Goal: Transaction & Acquisition: Obtain resource

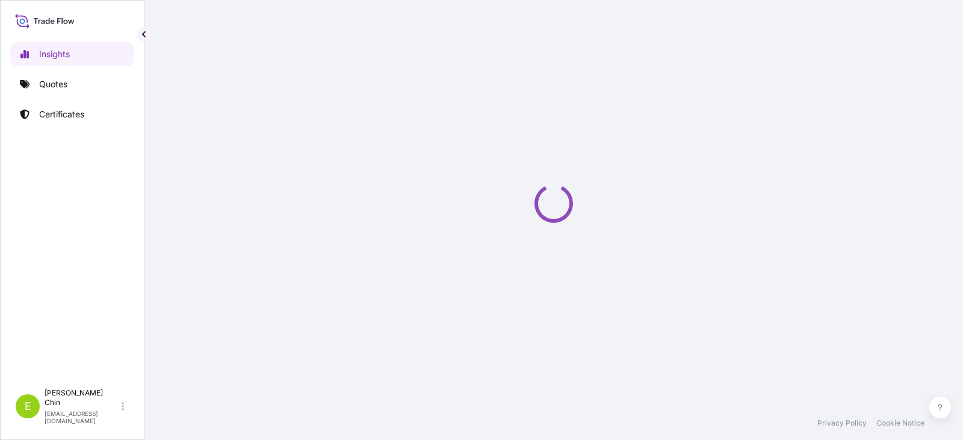
select select "2025"
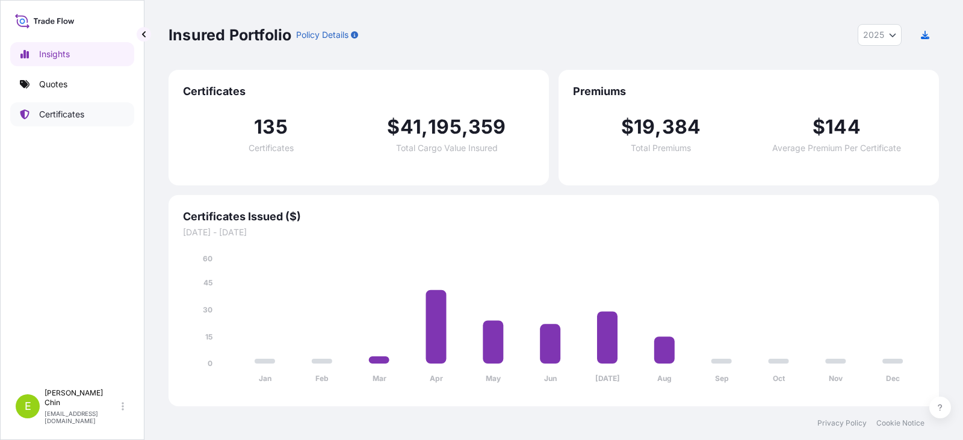
click at [66, 119] on p "Certificates" at bounding box center [61, 114] width 45 height 12
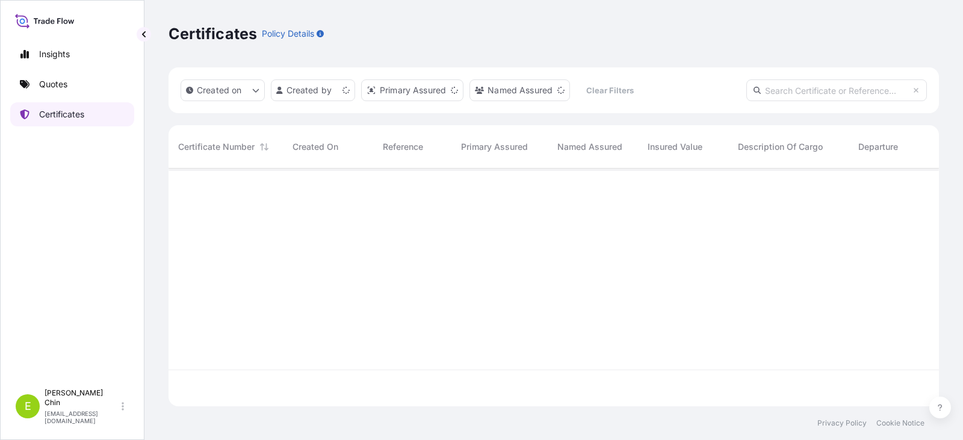
scroll to position [235, 761]
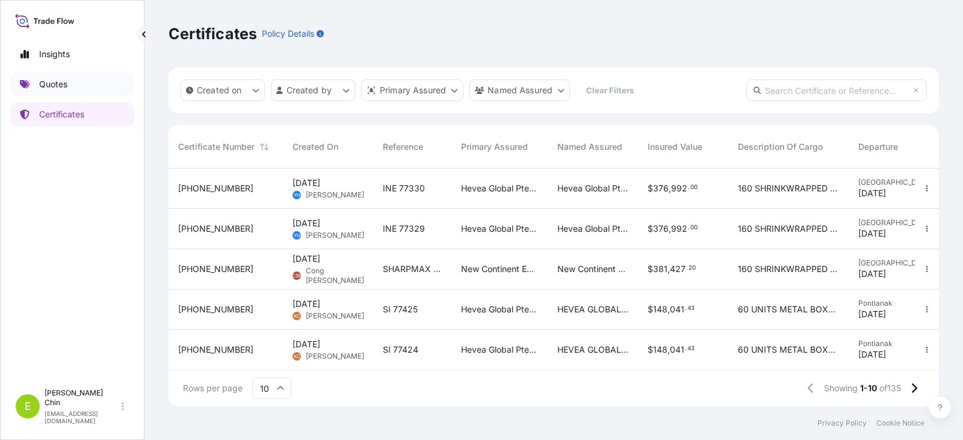
click at [59, 79] on p "Quotes" at bounding box center [53, 84] width 28 height 12
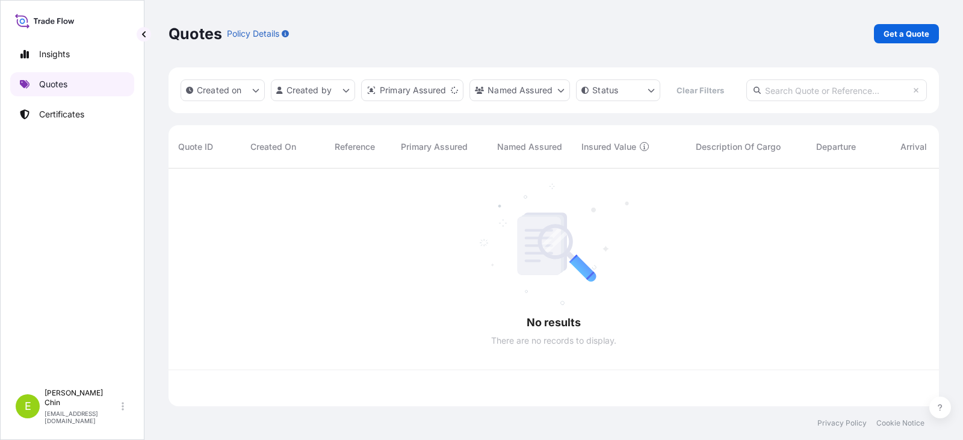
scroll to position [235, 761]
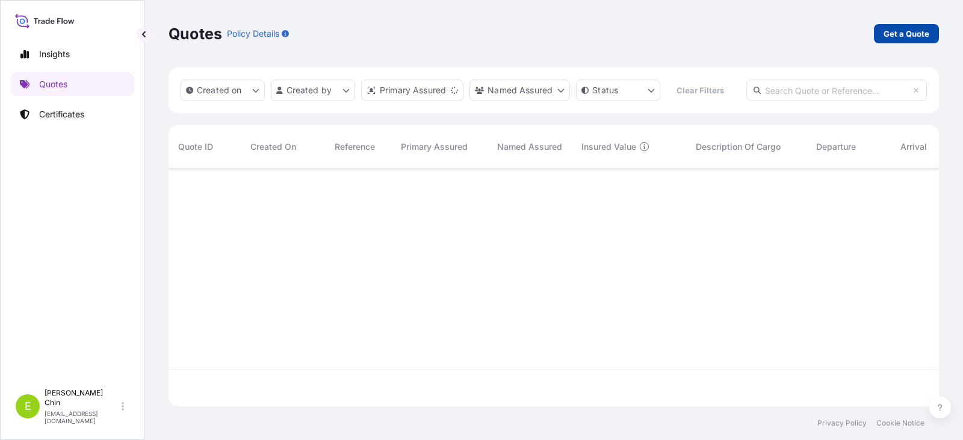
click at [902, 29] on p "Get a Quote" at bounding box center [907, 34] width 46 height 12
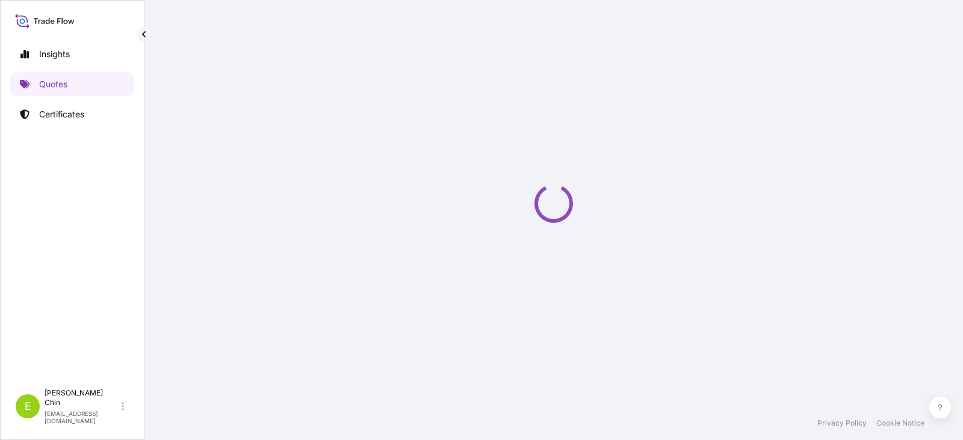
scroll to position [19, 0]
select select "Sea"
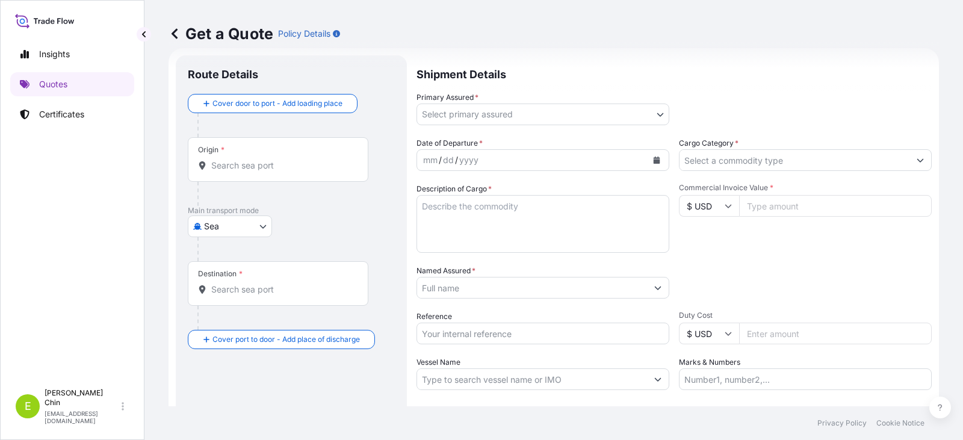
click at [220, 166] on input "Origin *" at bounding box center [282, 165] width 142 height 12
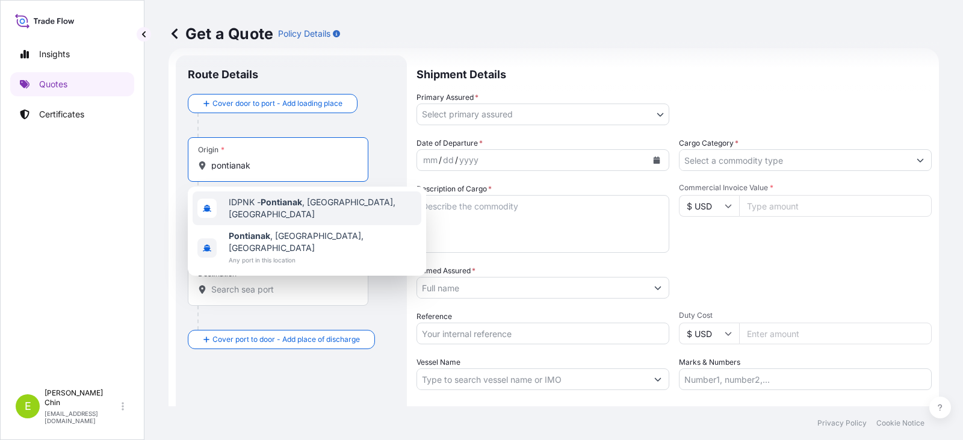
click at [304, 209] on span "IDPNK - Pontianak , [GEOGRAPHIC_DATA], [GEOGRAPHIC_DATA]" at bounding box center [323, 208] width 188 height 24
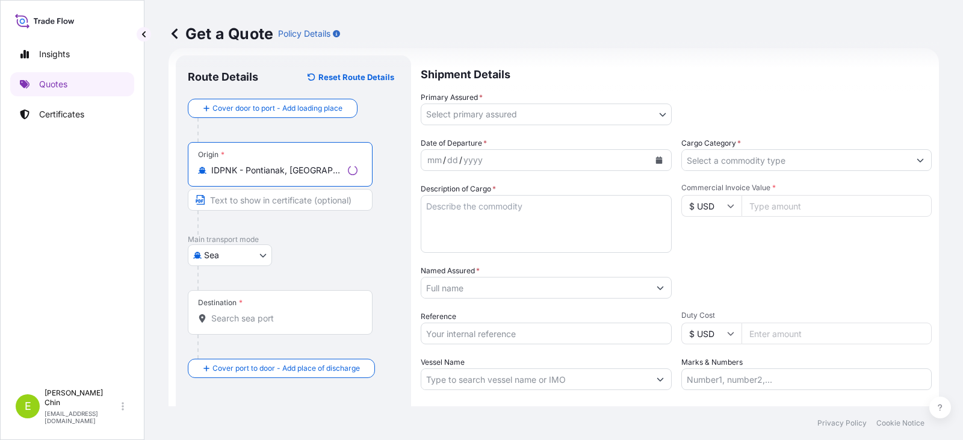
type input "IDPNK - Pontianak, [GEOGRAPHIC_DATA], [GEOGRAPHIC_DATA]"
click at [280, 304] on div "Destination *" at bounding box center [280, 312] width 185 height 45
click at [280, 312] on input "Destination *" at bounding box center [284, 318] width 146 height 12
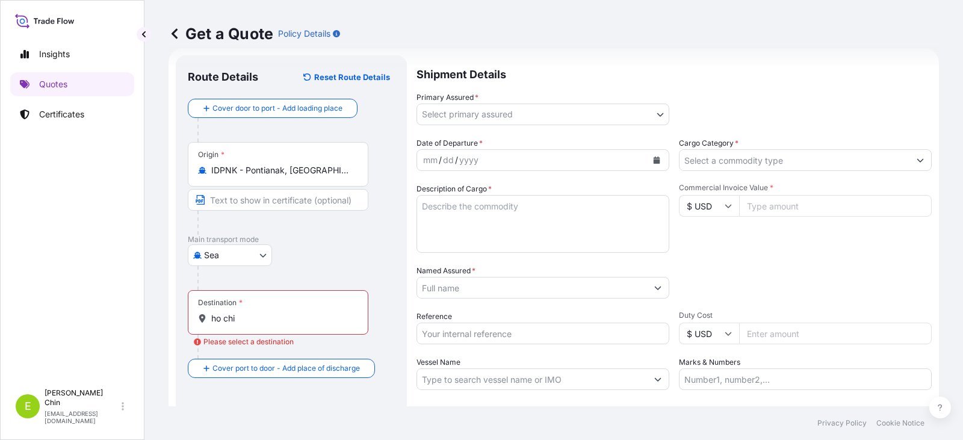
click at [253, 323] on input "ho chi" at bounding box center [282, 318] width 142 height 12
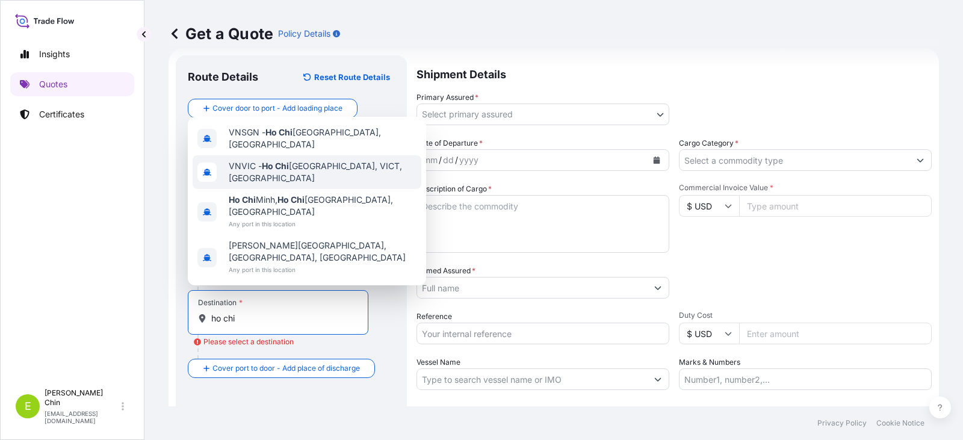
click at [319, 184] on span "VNVIC - [PERSON_NAME], [GEOGRAPHIC_DATA], [GEOGRAPHIC_DATA]" at bounding box center [323, 172] width 188 height 24
type input "VNVIC - [PERSON_NAME], [GEOGRAPHIC_DATA], [GEOGRAPHIC_DATA]"
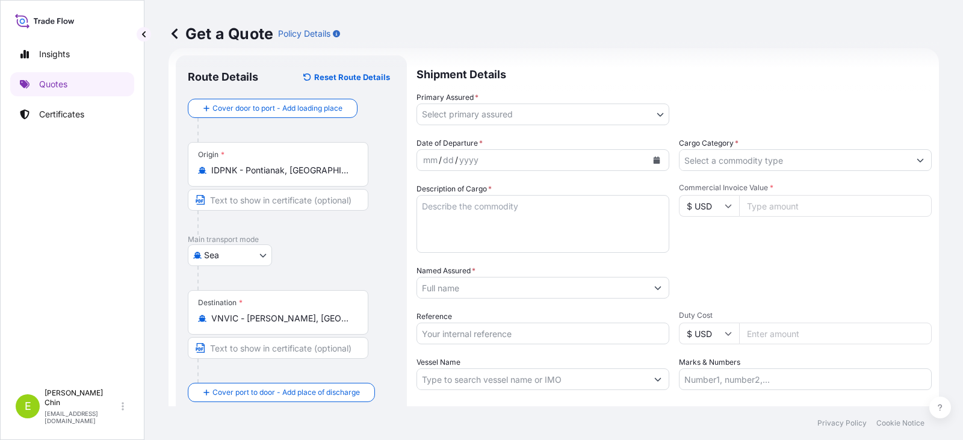
click at [344, 323] on input "VNVIC - [PERSON_NAME], [GEOGRAPHIC_DATA], [GEOGRAPHIC_DATA]" at bounding box center [282, 318] width 142 height 12
drag, startPoint x: 356, startPoint y: 318, endPoint x: 173, endPoint y: 318, distance: 183.0
click at [173, 318] on form "Route Details Reset Route Details Cover door to port - Add loading place Place …" at bounding box center [554, 267] width 770 height 439
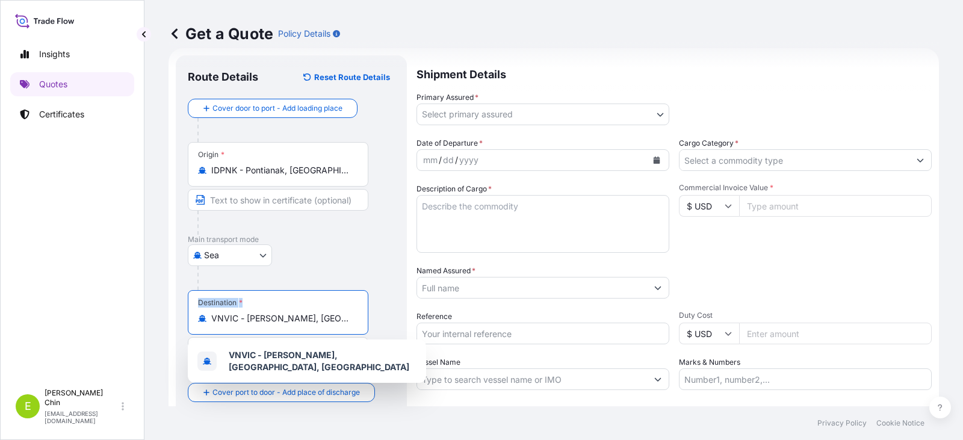
click at [248, 315] on input "VNVIC - [PERSON_NAME], [GEOGRAPHIC_DATA], [GEOGRAPHIC_DATA]" at bounding box center [282, 318] width 142 height 12
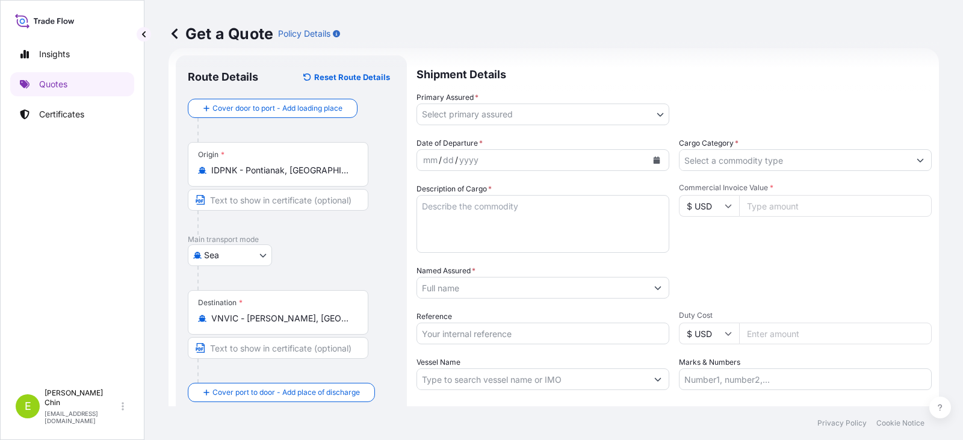
drag, startPoint x: 357, startPoint y: 318, endPoint x: 190, endPoint y: 321, distance: 168.0
click at [190, 321] on div "Destination * VNVIC - [PERSON_NAME], [GEOGRAPHIC_DATA], [GEOGRAPHIC_DATA]" at bounding box center [278, 312] width 181 height 45
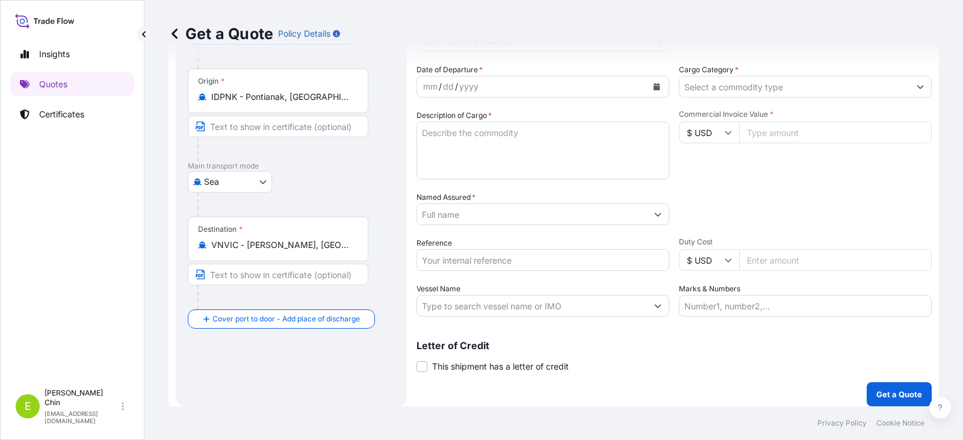
scroll to position [100, 0]
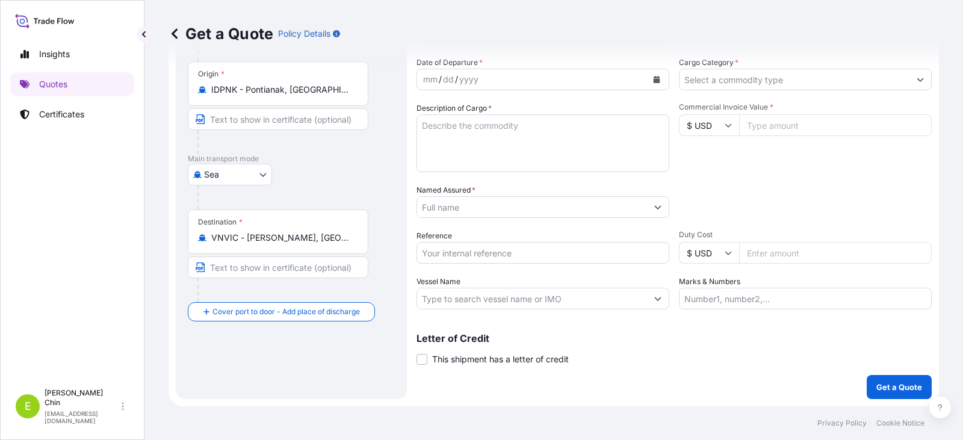
click at [289, 246] on div "Destination * VNVIC - [PERSON_NAME], [GEOGRAPHIC_DATA], [GEOGRAPHIC_DATA]" at bounding box center [278, 231] width 181 height 45
click at [289, 244] on input "VNVIC - [PERSON_NAME], [GEOGRAPHIC_DATA], [GEOGRAPHIC_DATA]" at bounding box center [282, 238] width 142 height 12
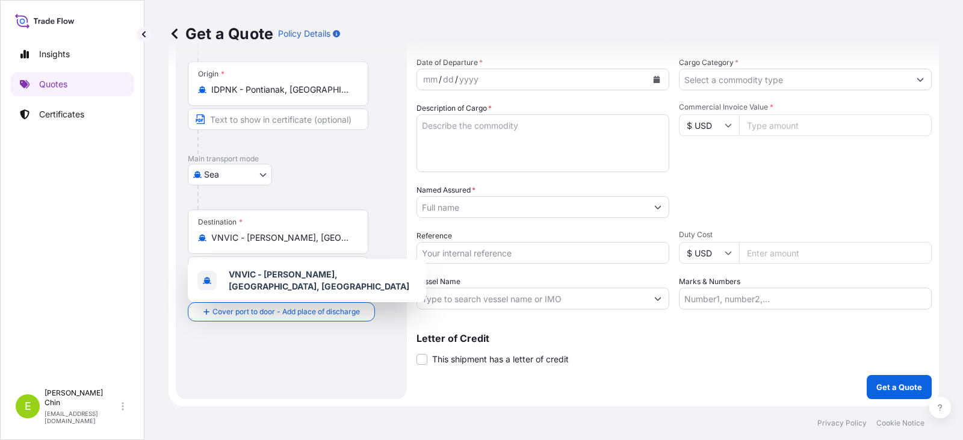
click at [359, 240] on div "Destination * VNVIC - [PERSON_NAME], [GEOGRAPHIC_DATA], [GEOGRAPHIC_DATA]" at bounding box center [278, 231] width 181 height 45
click at [353, 240] on input "VNVIC - [PERSON_NAME], [GEOGRAPHIC_DATA], [GEOGRAPHIC_DATA]" at bounding box center [282, 238] width 142 height 12
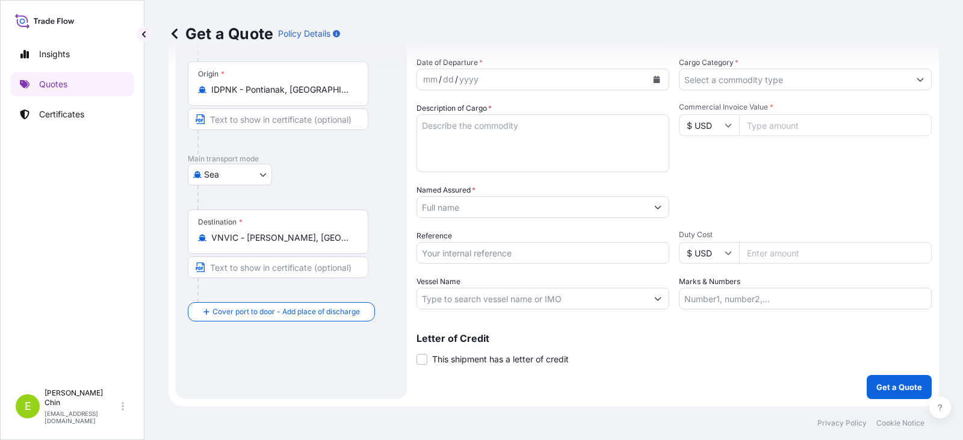
drag, startPoint x: 358, startPoint y: 235, endPoint x: 215, endPoint y: 240, distance: 143.3
click at [211, 237] on div "Destination * VNVIC - [PERSON_NAME], [GEOGRAPHIC_DATA], [GEOGRAPHIC_DATA]" at bounding box center [278, 231] width 181 height 45
click at [50, 85] on p "Quotes" at bounding box center [53, 84] width 28 height 12
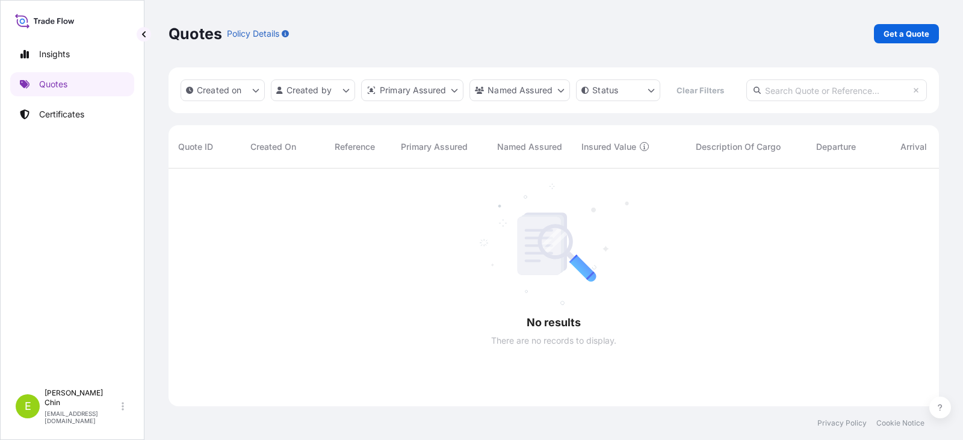
scroll to position [272, 761]
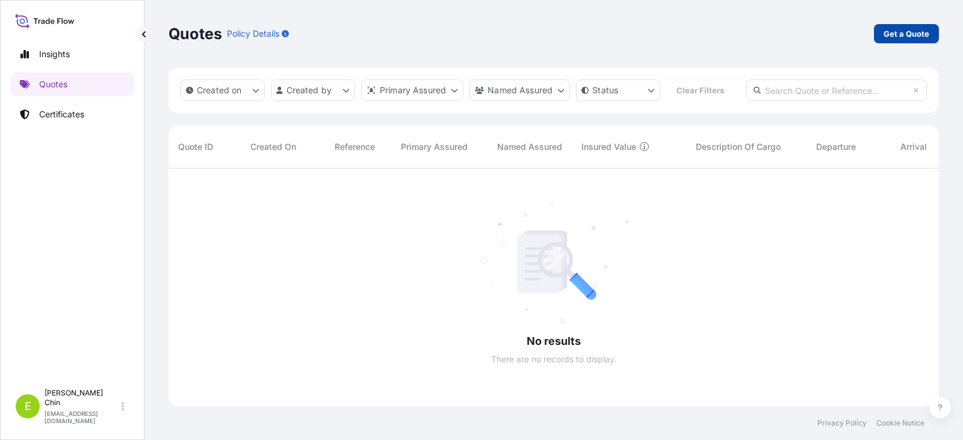
click at [890, 39] on p "Get a Quote" at bounding box center [907, 34] width 46 height 12
select select "Sea"
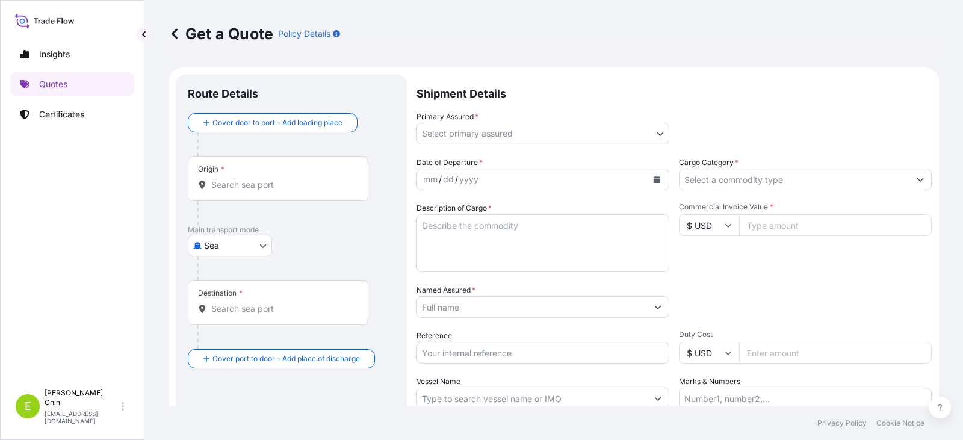
scroll to position [19, 0]
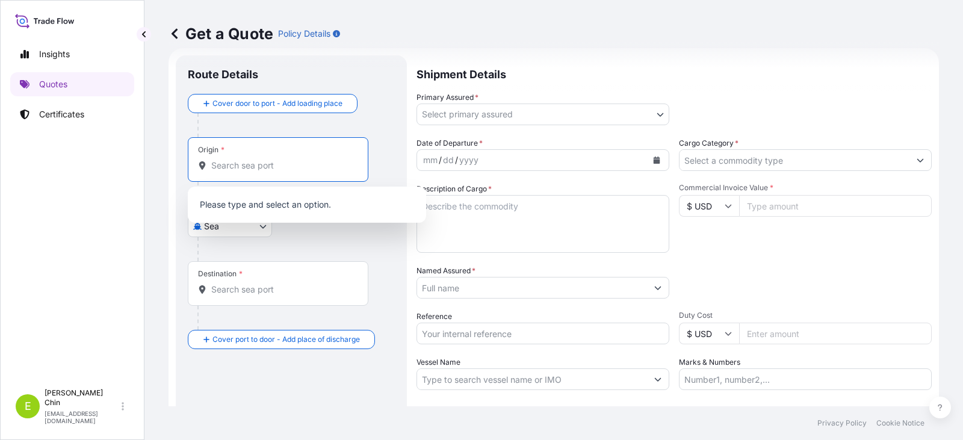
click at [234, 162] on input "Origin *" at bounding box center [282, 165] width 142 height 12
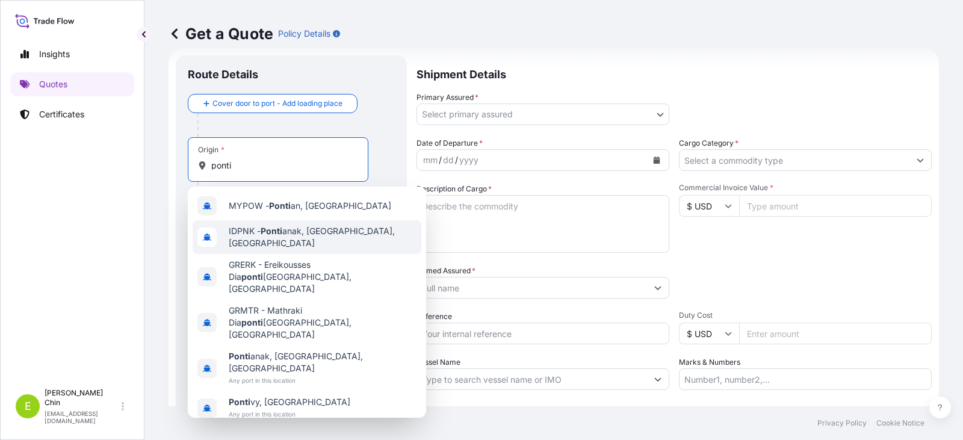
click at [324, 235] on span "IDPNK - Ponti anak, [GEOGRAPHIC_DATA], [GEOGRAPHIC_DATA]" at bounding box center [323, 237] width 188 height 24
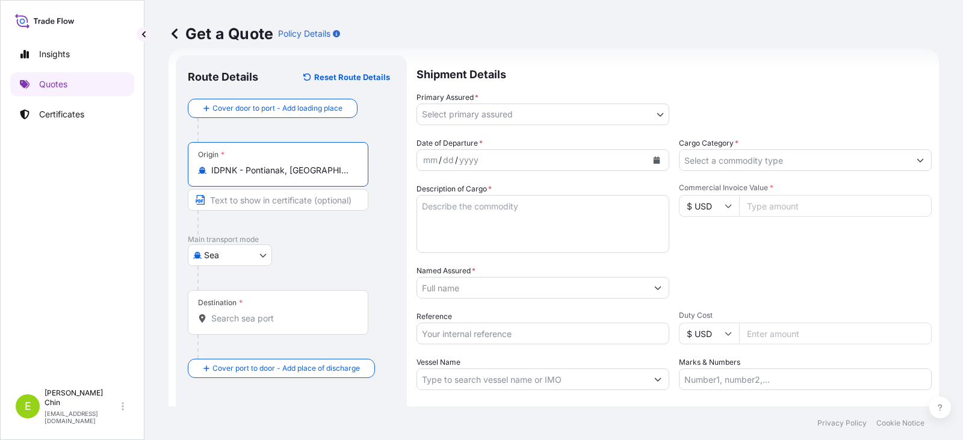
type input "IDPNK - Pontianak, [GEOGRAPHIC_DATA], [GEOGRAPHIC_DATA]"
click at [289, 320] on input "Destination *" at bounding box center [282, 318] width 142 height 12
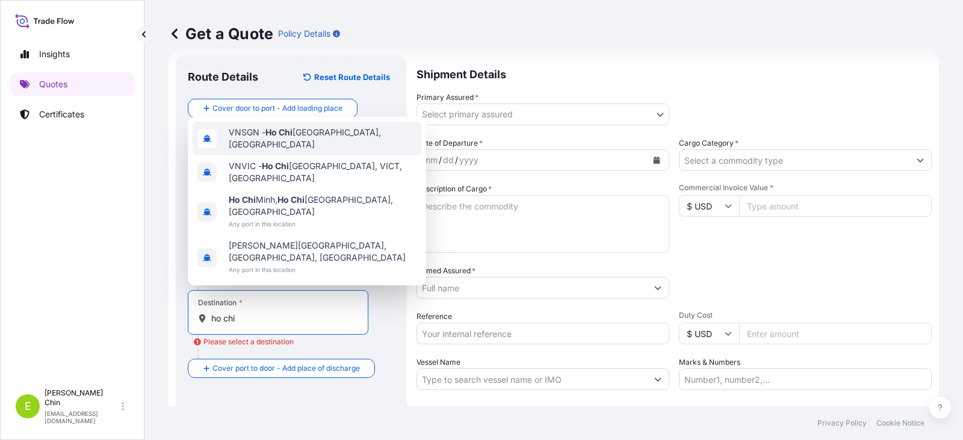
type input "VNSGN - [GEOGRAPHIC_DATA], [GEOGRAPHIC_DATA]"
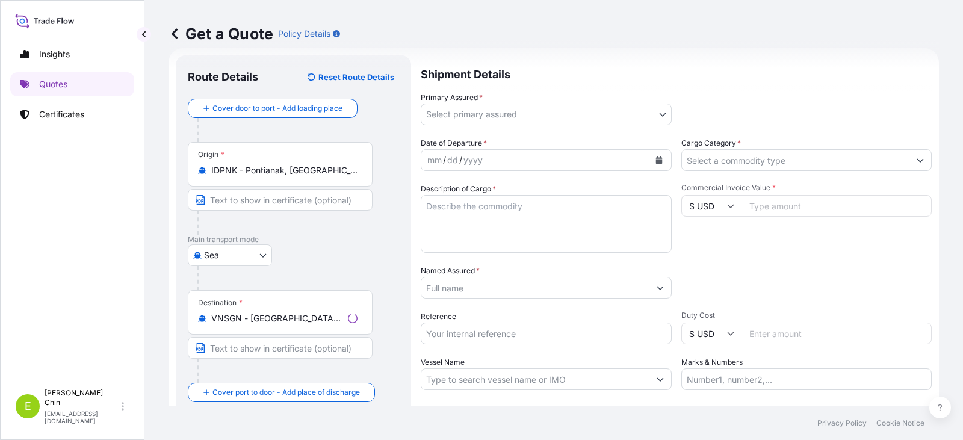
click at [312, 229] on div at bounding box center [284, 223] width 175 height 24
click at [646, 116] on body "4 options available. Insights Quotes Certificates E [PERSON_NAME] [PERSON_NAME]…" at bounding box center [481, 220] width 963 height 440
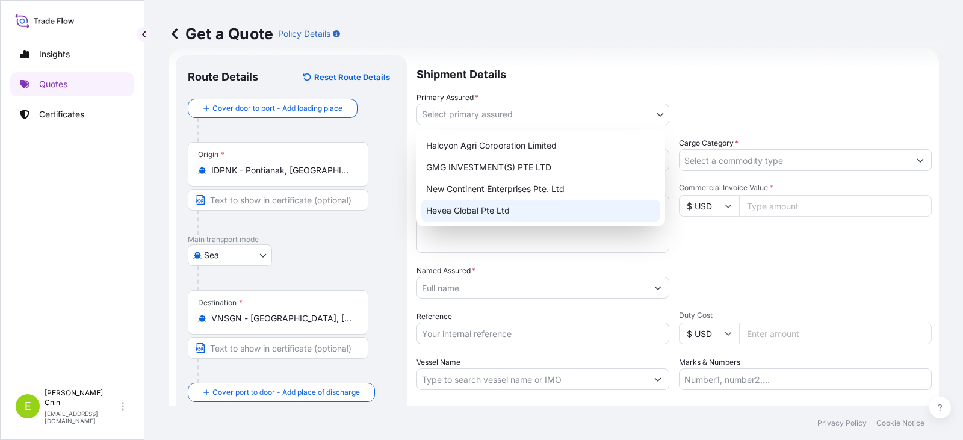
click at [473, 215] on div "Hevea Global Pte Ltd" at bounding box center [540, 211] width 239 height 22
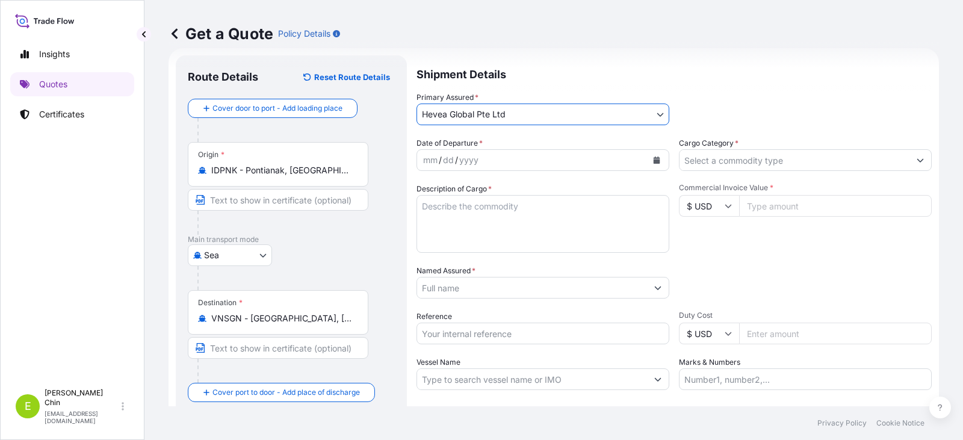
click at [654, 158] on icon "Calendar" at bounding box center [657, 159] width 7 height 7
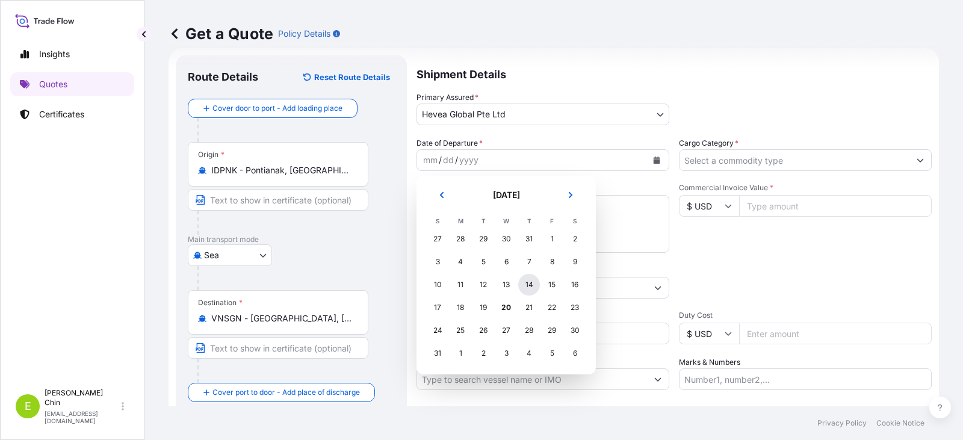
click at [527, 285] on div "14" at bounding box center [529, 285] width 22 height 22
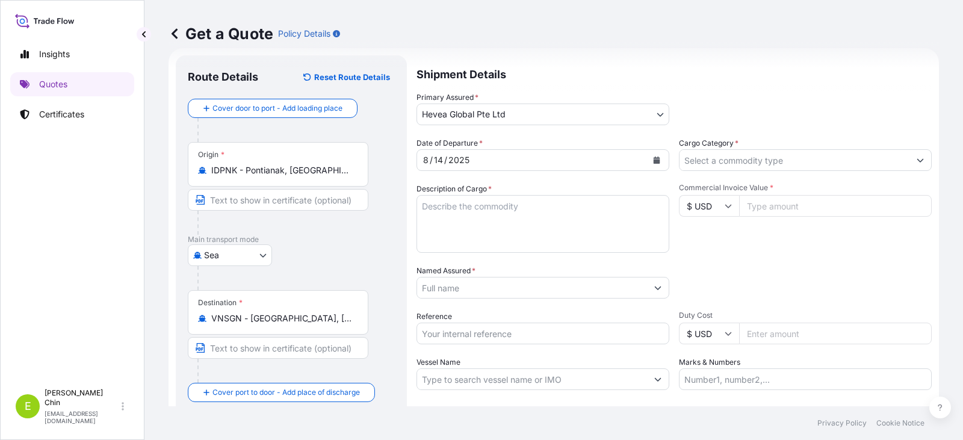
click at [704, 248] on div "Commercial Invoice Value * $ USD" at bounding box center [805, 218] width 253 height 70
click at [473, 211] on textarea "Description of Cargo *" at bounding box center [542, 224] width 253 height 58
paste textarea "16 SHRINKWRAPPED UNITS NATURAL RUBBER SIR20 (TNR) Q'TY.: 20.16 MTS"
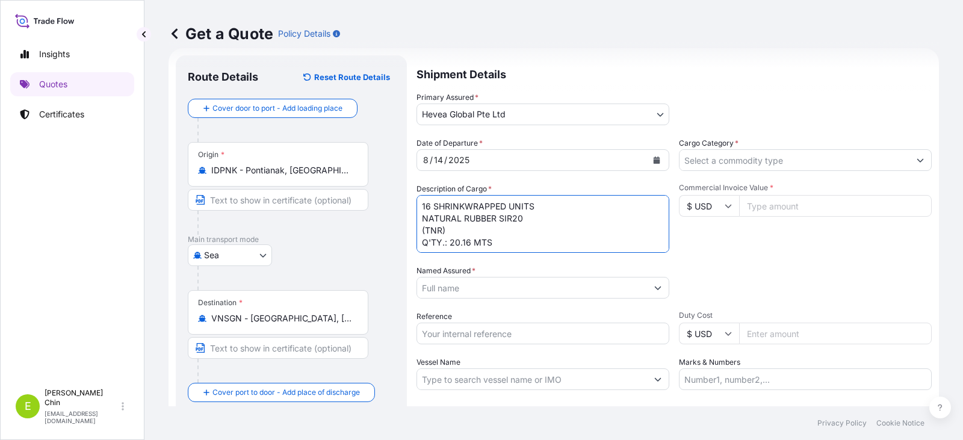
type textarea "16 SHRINKWRAPPED UNITS NATURAL RUBBER SIR20 (TNR) Q'TY.: 20.16 MTS"
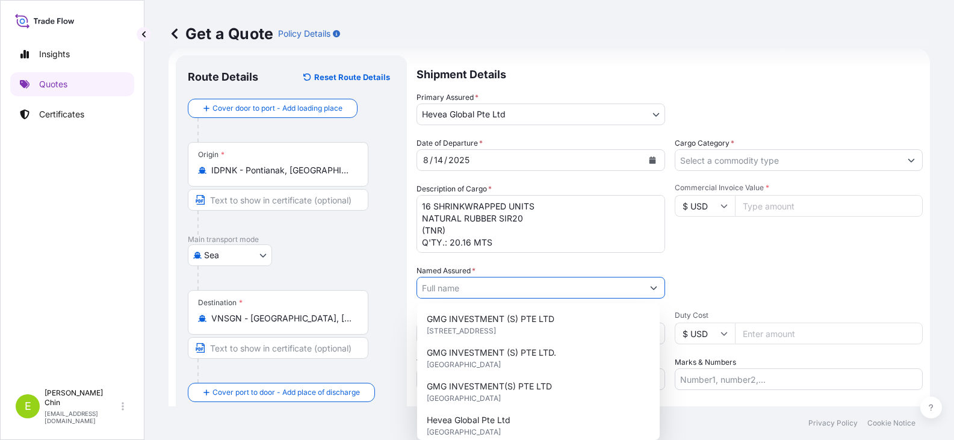
click at [652, 288] on icon "Show suggestions" at bounding box center [653, 287] width 7 height 7
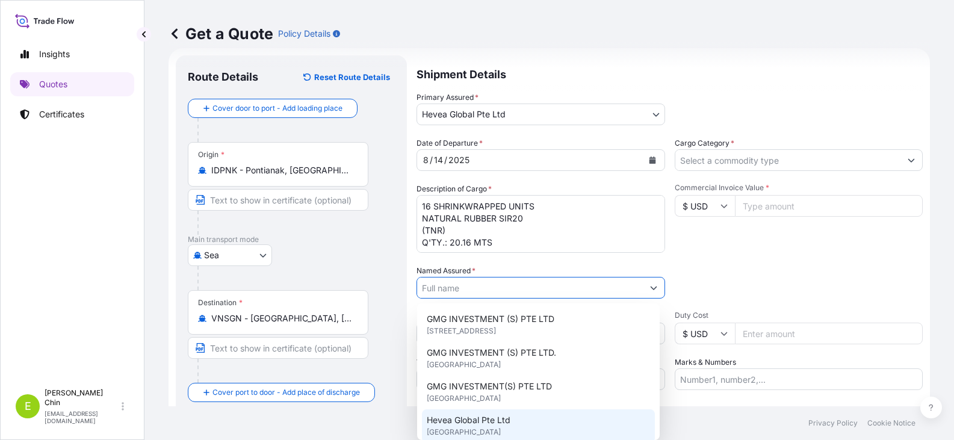
click at [478, 428] on div "Hevea Global Pte Ltd [GEOGRAPHIC_DATA]" at bounding box center [538, 426] width 233 height 34
type input "Hevea Global Pte Ltd"
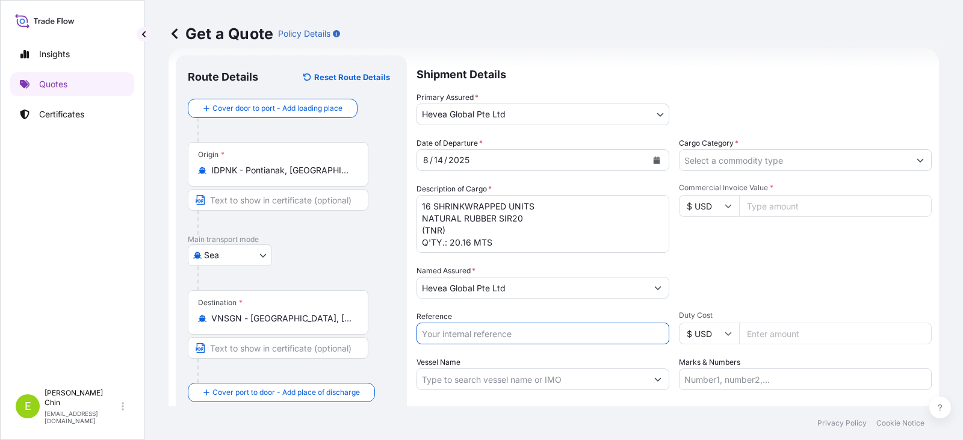
click at [506, 337] on input "Reference" at bounding box center [542, 334] width 253 height 22
click at [503, 332] on input "GOODTIME SI" at bounding box center [542, 334] width 253 height 22
paste input "77625"
type input "GOODTIME SI 77625"
click at [534, 413] on footer "Privacy Policy Cookie Notice" at bounding box center [553, 423] width 819 height 34
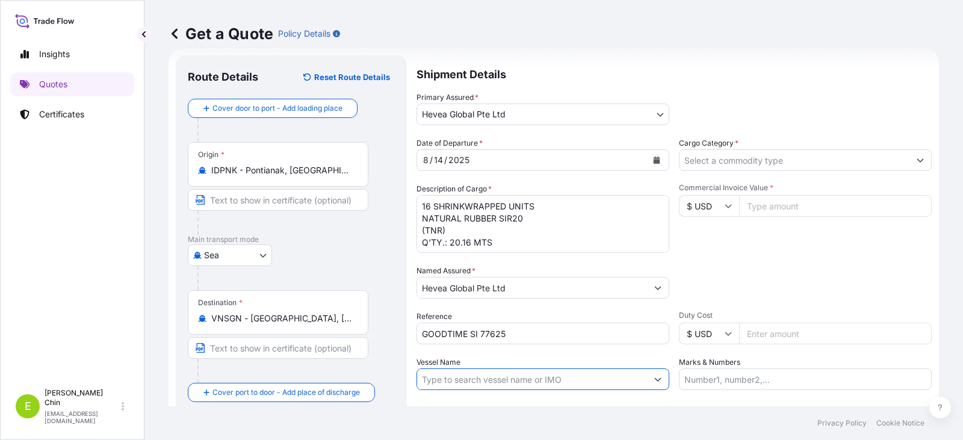
click at [450, 379] on input "Vessel Name" at bounding box center [532, 379] width 230 height 22
paste input "SPIL [PERSON_NAME] V.24/2025"
click at [538, 374] on input "SPIL [PERSON_NAME] V.24/2025 /" at bounding box center [532, 379] width 230 height 22
paste input "INTERASIA PROGRESS V.W103"
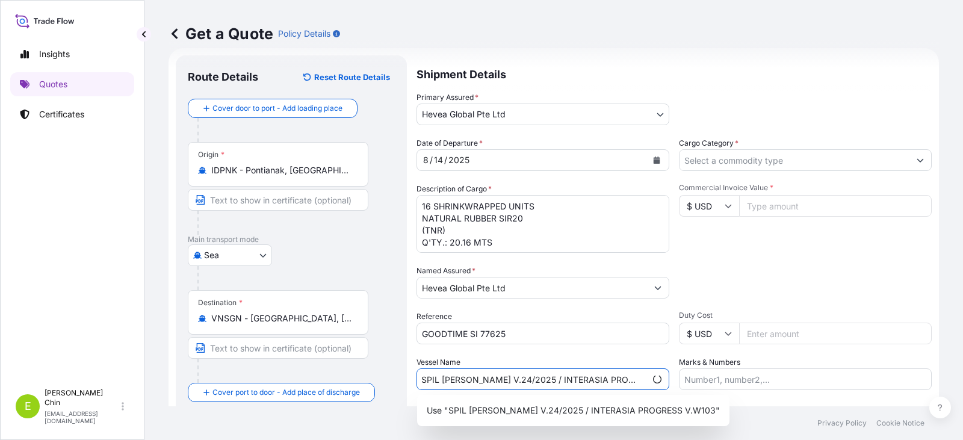
type input "SPIL [PERSON_NAME] V.24/2025 / INTERASIA PROGRESS V.W103"
click at [765, 267] on div "Packing Category Type to search a container mode Please select a primary mode o…" at bounding box center [805, 282] width 253 height 34
click at [655, 376] on icon "Show suggestions" at bounding box center [657, 379] width 7 height 7
click at [735, 424] on footer "Privacy Policy Cookie Notice" at bounding box center [553, 423] width 819 height 34
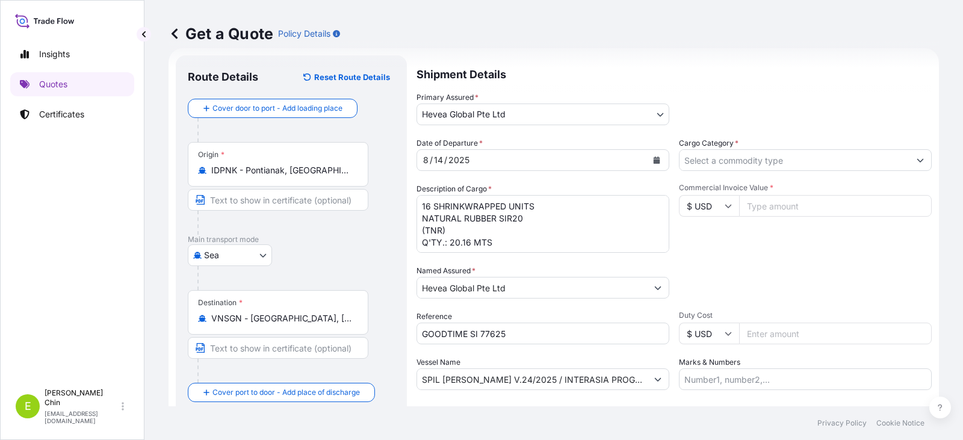
click at [742, 159] on input "Cargo Category *" at bounding box center [794, 160] width 230 height 22
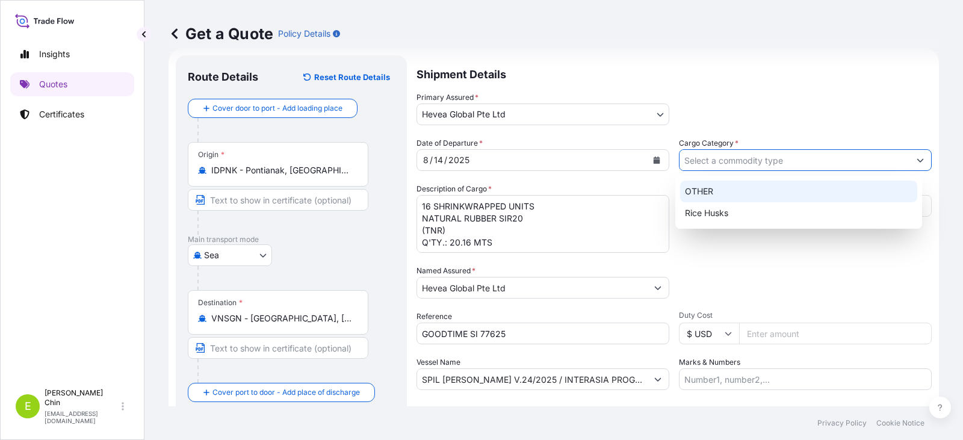
click at [696, 193] on div "OTHER" at bounding box center [799, 192] width 238 height 22
type input "OTHER"
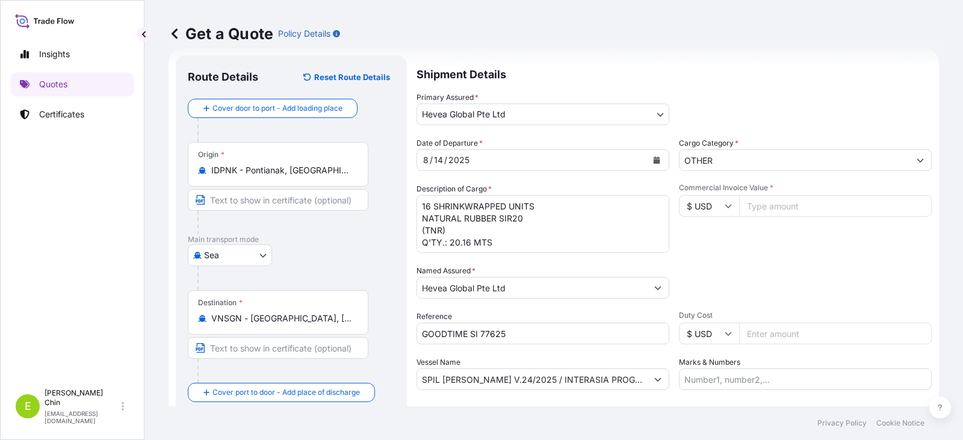
click at [771, 205] on input "Commercial Invoice Value *" at bounding box center [835, 206] width 193 height 22
click at [760, 205] on input "Commercial Invoice Value *" at bounding box center [835, 206] width 193 height 22
paste input "36792.00"
type input "36792.00"
click at [760, 256] on div "Date of Departure * [DATE] Cargo Category * OTHER Description of Cargo * 16 SHR…" at bounding box center [673, 263] width 515 height 253
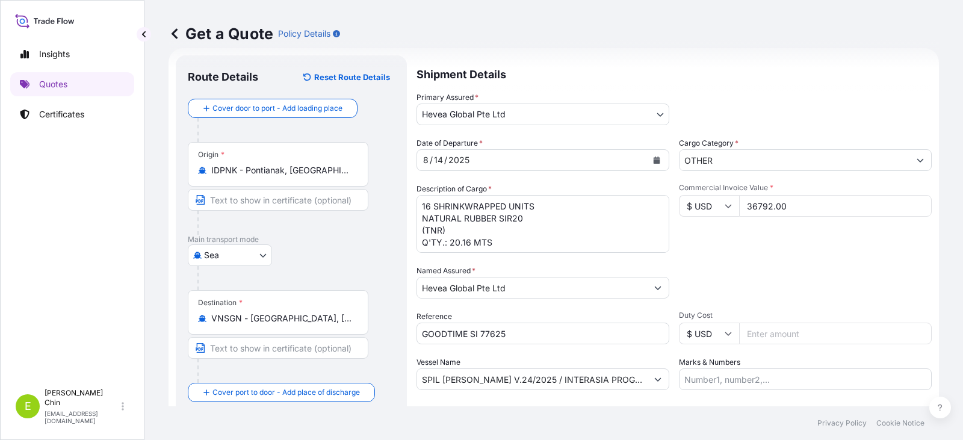
click at [718, 383] on input "Marks & Numbers" at bounding box center [805, 379] width 253 height 22
paste input "B/L No. : 147FA00568"
type input "B/L No. : 147FA00568"
click at [682, 409] on footer "Privacy Policy Cookie Notice" at bounding box center [553, 423] width 819 height 34
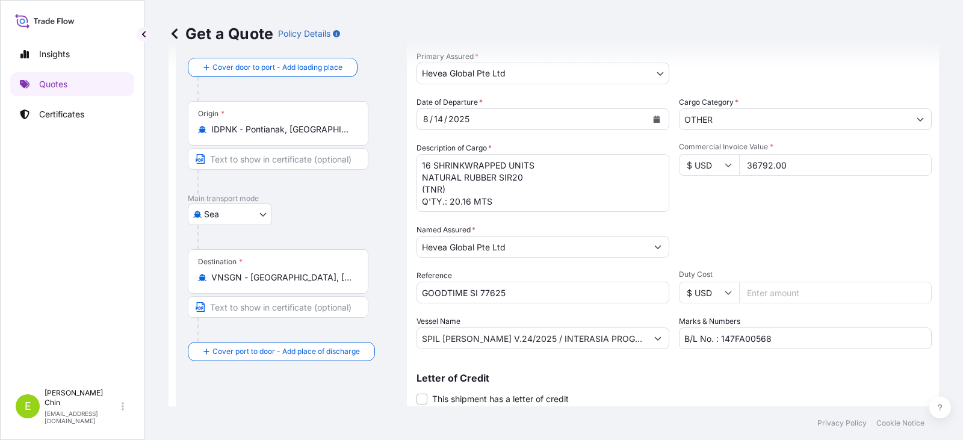
scroll to position [100, 0]
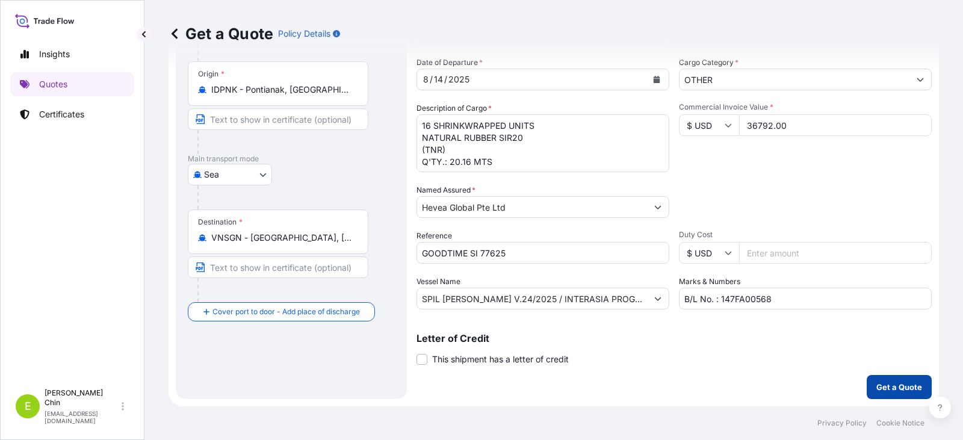
click at [876, 385] on p "Get a Quote" at bounding box center [899, 387] width 46 height 12
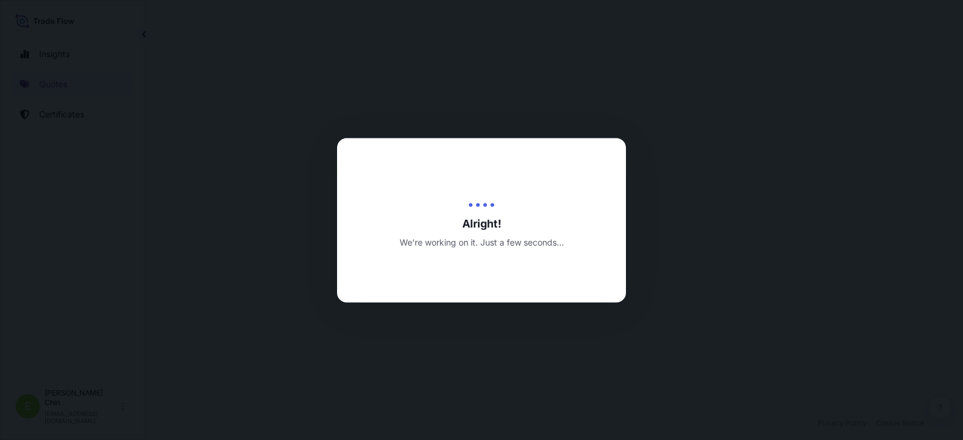
select select "Sea"
select select "31690"
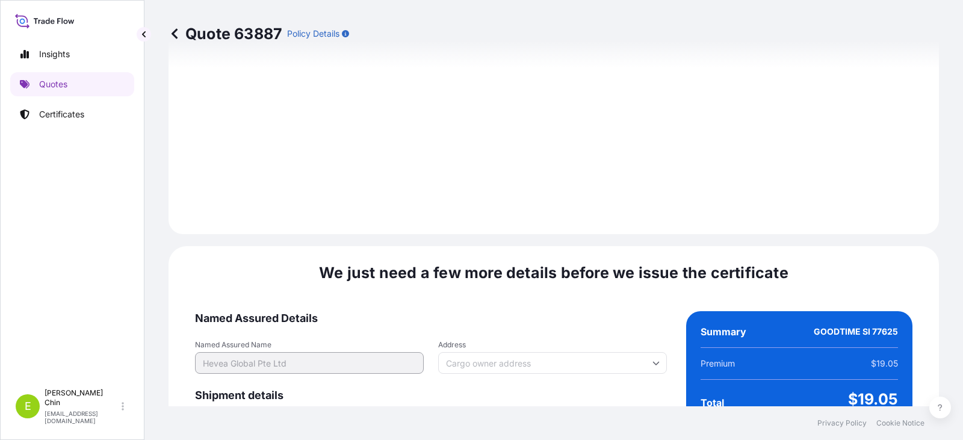
scroll to position [1463, 0]
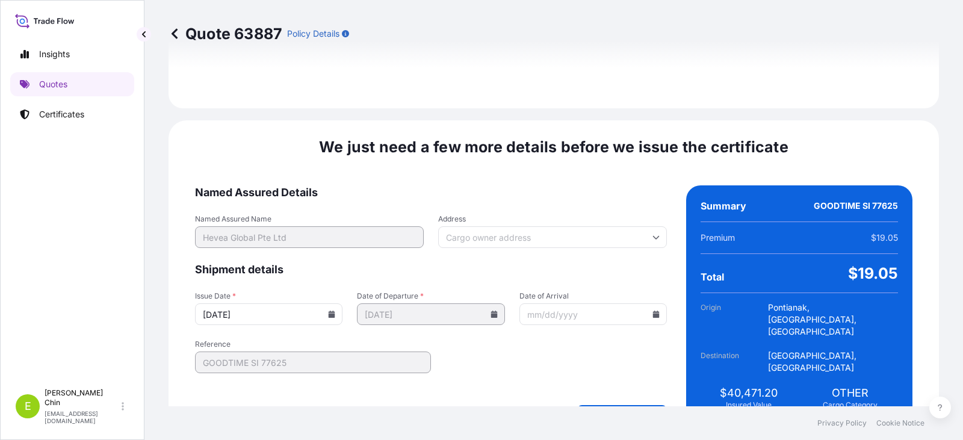
click at [330, 311] on icon at bounding box center [332, 314] width 7 height 7
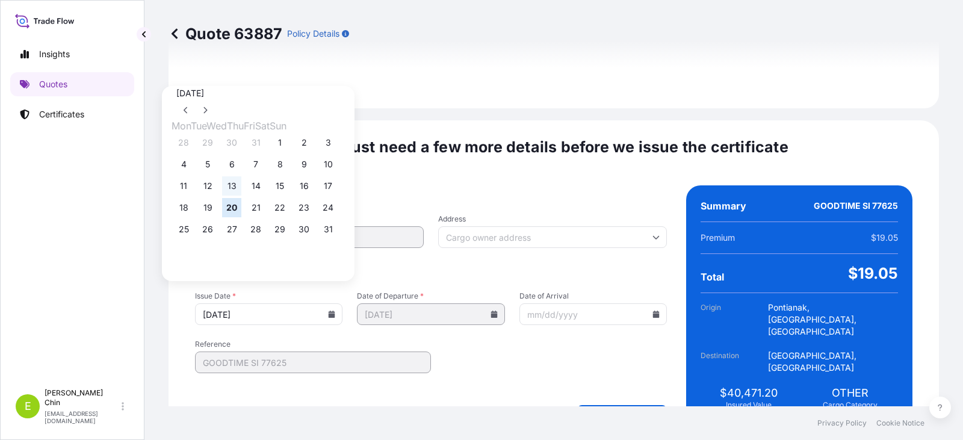
click at [237, 190] on button "13" at bounding box center [231, 185] width 19 height 19
type input "[DATE]"
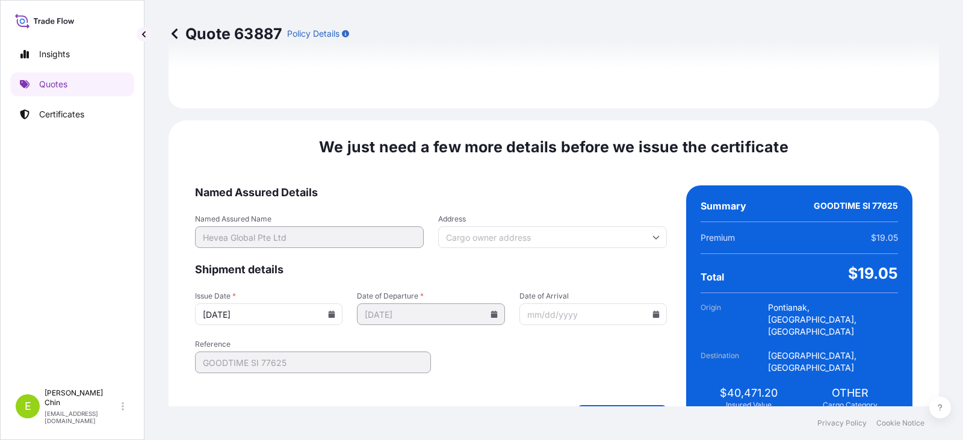
click at [374, 405] on div "Create Certificate" at bounding box center [431, 414] width 472 height 19
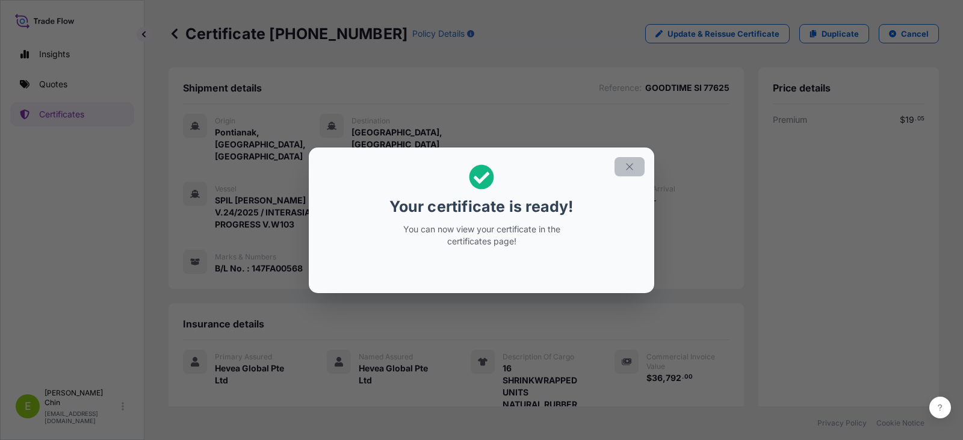
click at [634, 164] on icon "button" at bounding box center [629, 166] width 11 height 11
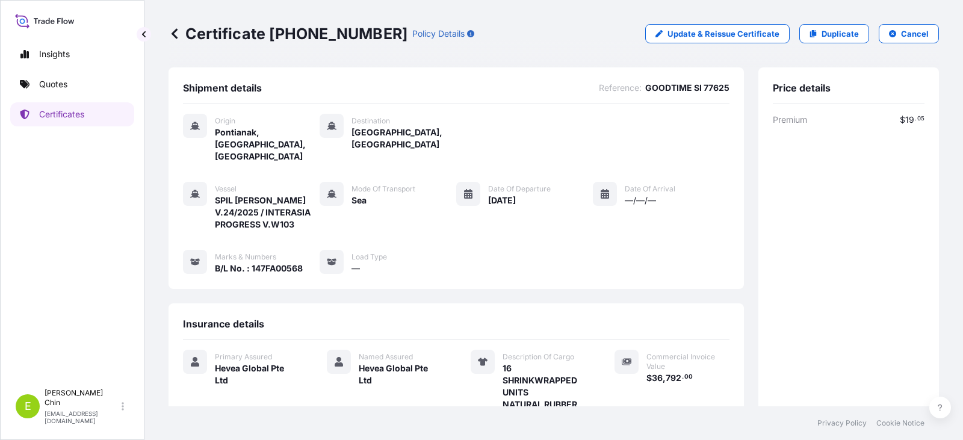
scroll to position [214, 0]
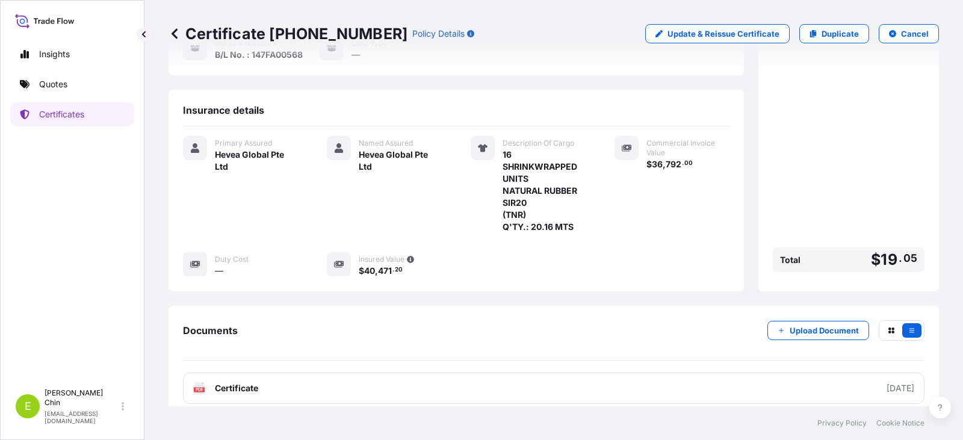
click at [243, 382] on span "Certificate" at bounding box center [236, 388] width 43 height 12
click at [52, 118] on p "Certificates" at bounding box center [61, 114] width 45 height 12
